Goal: Check status: Check status

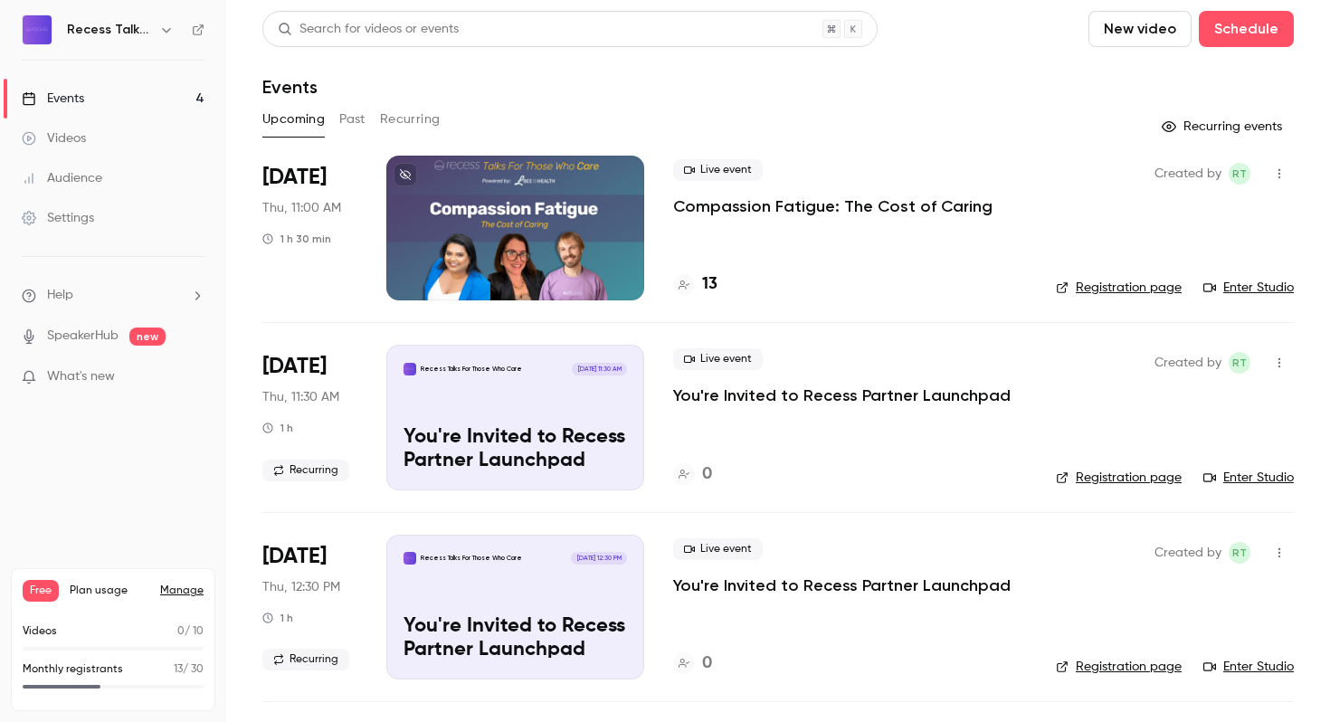
click at [756, 203] on p "Compassion Fatigue: The Cost of Caring" at bounding box center [832, 206] width 319 height 22
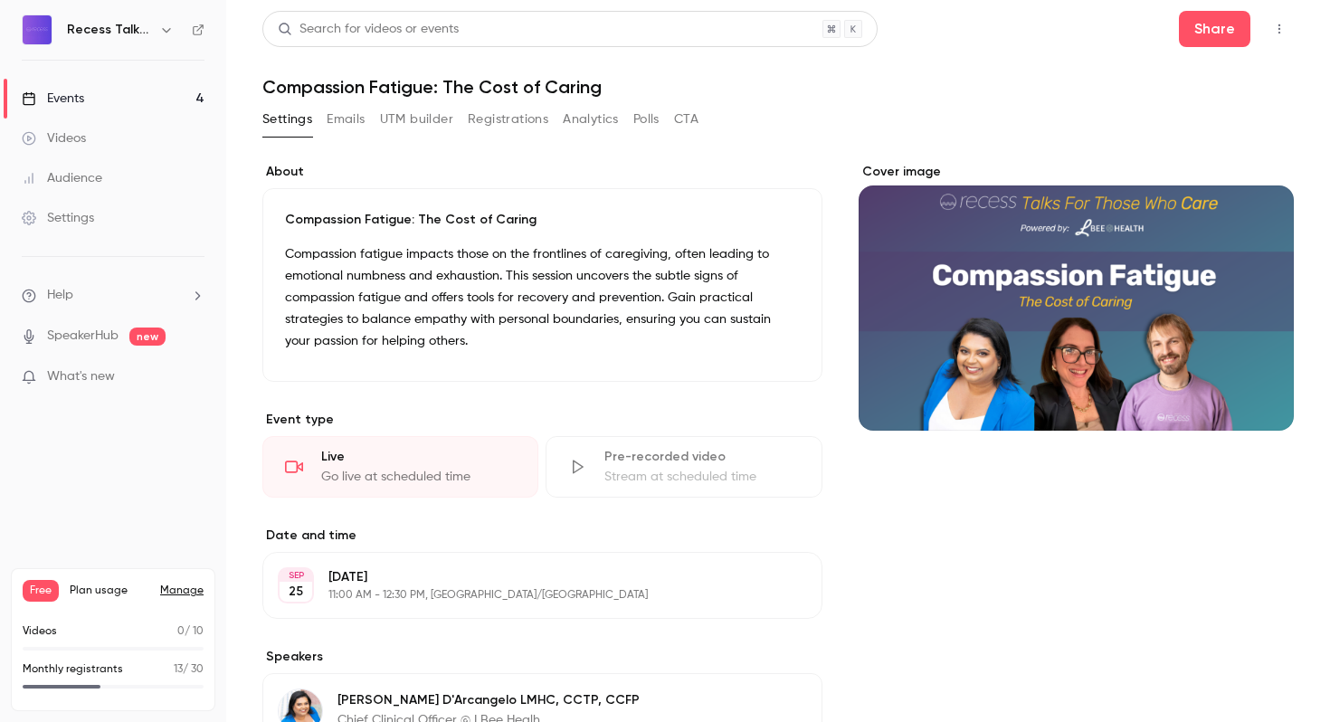
click at [504, 123] on button "Registrations" at bounding box center [508, 119] width 81 height 29
